Goal: Task Accomplishment & Management: Manage account settings

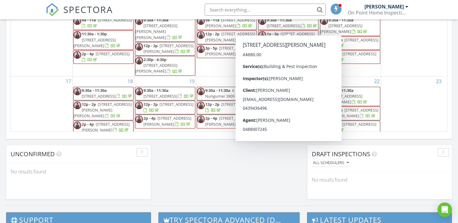
scroll to position [560, 467]
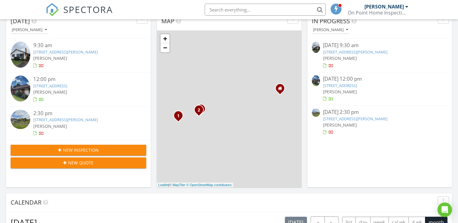
scroll to position [34, 0]
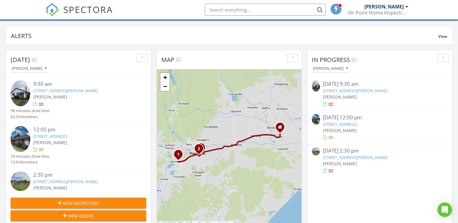
click at [394, 129] on div "[PERSON_NAME]" at bounding box center [379, 130] width 113 height 6
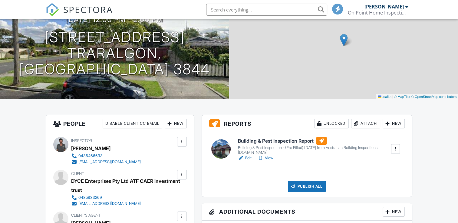
scroll to position [91, 0]
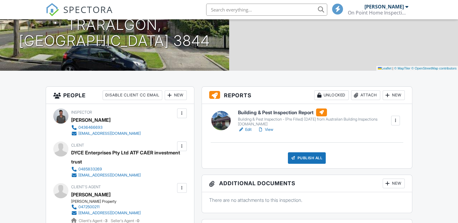
click at [269, 130] on link "View" at bounding box center [265, 130] width 16 height 6
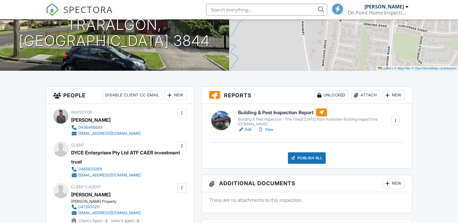
scroll to position [0, 0]
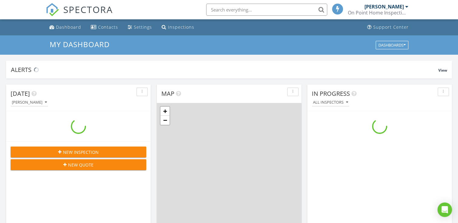
scroll to position [560, 467]
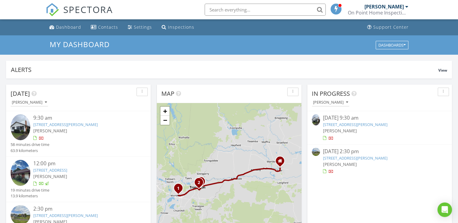
click at [397, 157] on div "[STREET_ADDRESS][PERSON_NAME]" at bounding box center [379, 158] width 113 height 6
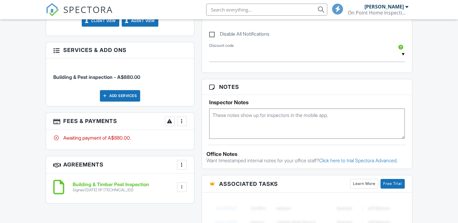
scroll to position [333, 0]
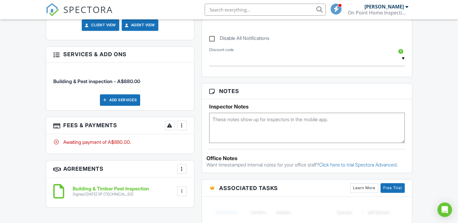
click at [182, 126] on div at bounding box center [182, 125] width 6 height 6
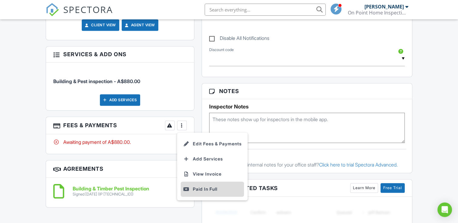
click at [206, 190] on div "Paid In Full" at bounding box center [212, 189] width 58 height 7
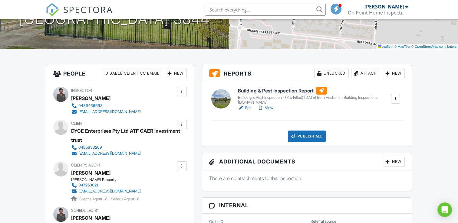
scroll to position [121, 0]
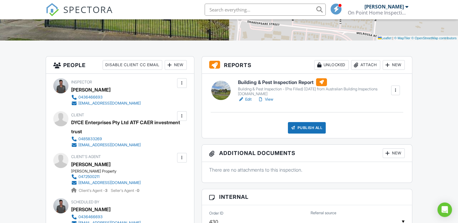
click at [268, 99] on link "View" at bounding box center [265, 99] width 16 height 6
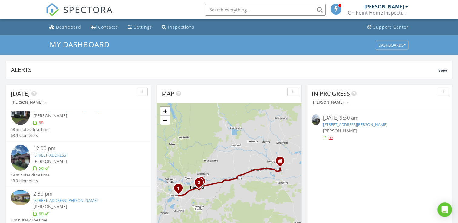
scroll to position [19, 0]
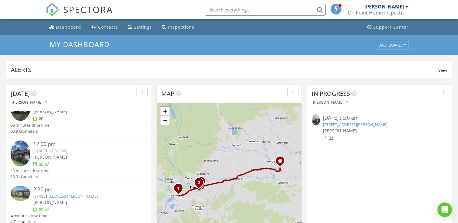
click at [113, 200] on div "[PERSON_NAME]" at bounding box center [84, 202] width 102 height 6
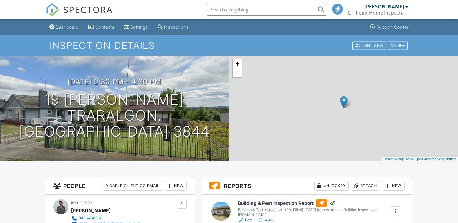
click at [270, 217] on link "View" at bounding box center [265, 220] width 16 height 6
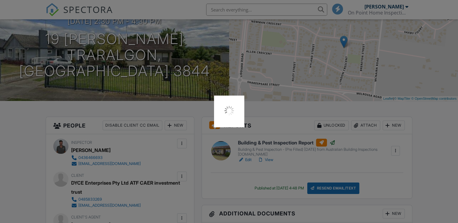
scroll to position [60, 0]
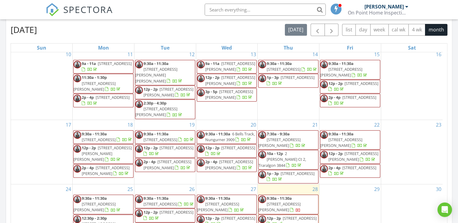
scroll to position [333, 0]
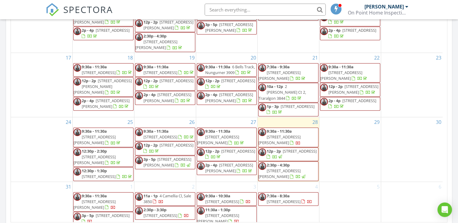
click at [337, 98] on span "2p - 4p 19 Main Rd, Paynesville 3880" at bounding box center [350, 104] width 60 height 12
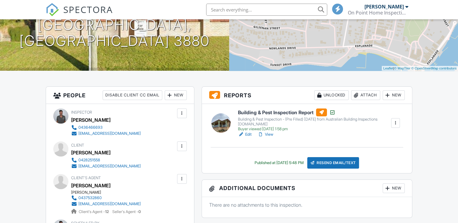
click at [347, 163] on div "Resend Email/Text" at bounding box center [333, 162] width 52 height 11
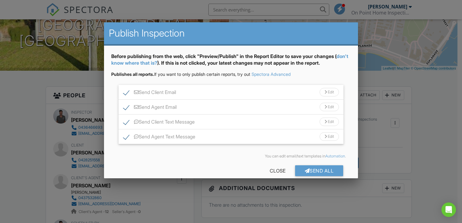
click at [127, 139] on label "Send Agent Text Message" at bounding box center [159, 138] width 72 height 8
checkbox input "false"
click at [129, 107] on label "Send Agent Email" at bounding box center [149, 108] width 53 height 8
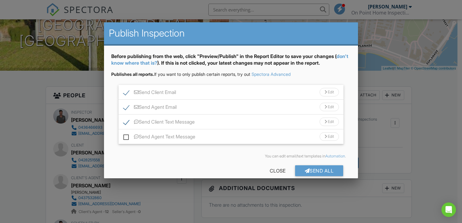
checkbox input "false"
click at [316, 169] on div "Send All" at bounding box center [319, 170] width 48 height 11
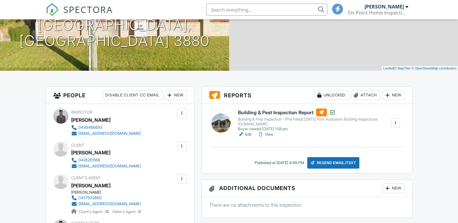
click at [265, 134] on link "View" at bounding box center [265, 135] width 16 height 6
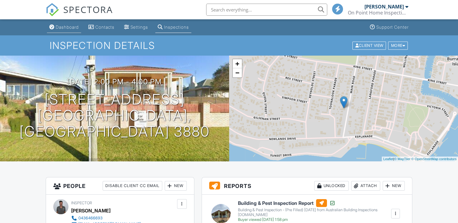
click at [53, 32] on link "Dashboard" at bounding box center [64, 27] width 34 height 11
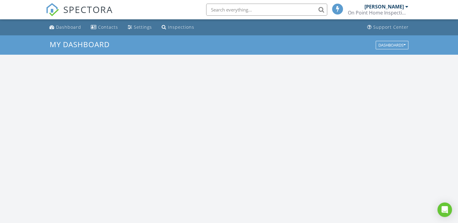
scroll to position [560, 467]
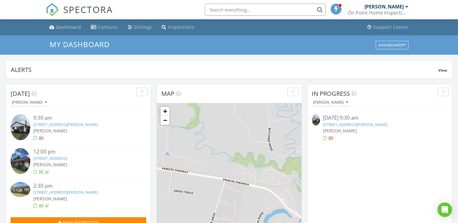
click at [394, 125] on div "29 Churchill Rd, Morwell, VIC 3840" at bounding box center [379, 125] width 113 height 6
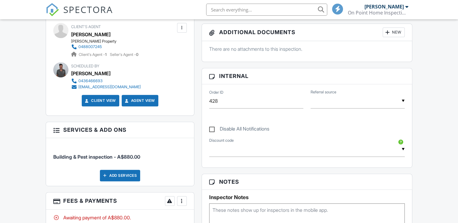
scroll to position [363, 0]
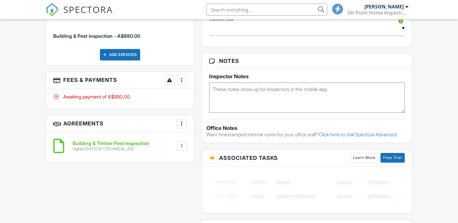
click at [186, 80] on div "More" at bounding box center [182, 80] width 10 height 10
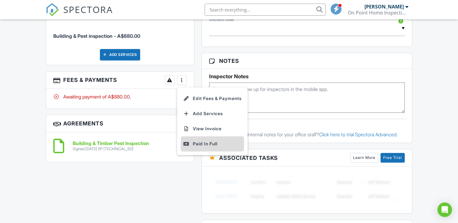
click at [193, 142] on div "Paid In Full" at bounding box center [212, 143] width 58 height 7
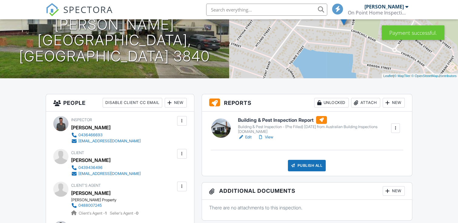
scroll to position [121, 0]
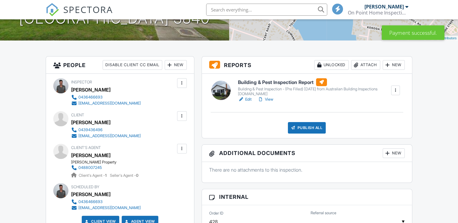
click at [267, 99] on link "View" at bounding box center [265, 99] width 16 height 6
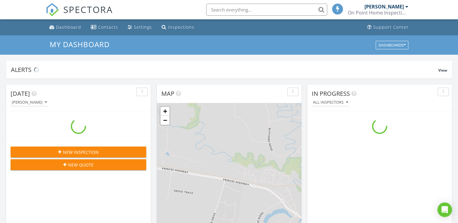
scroll to position [560, 467]
